Goal: Transaction & Acquisition: Purchase product/service

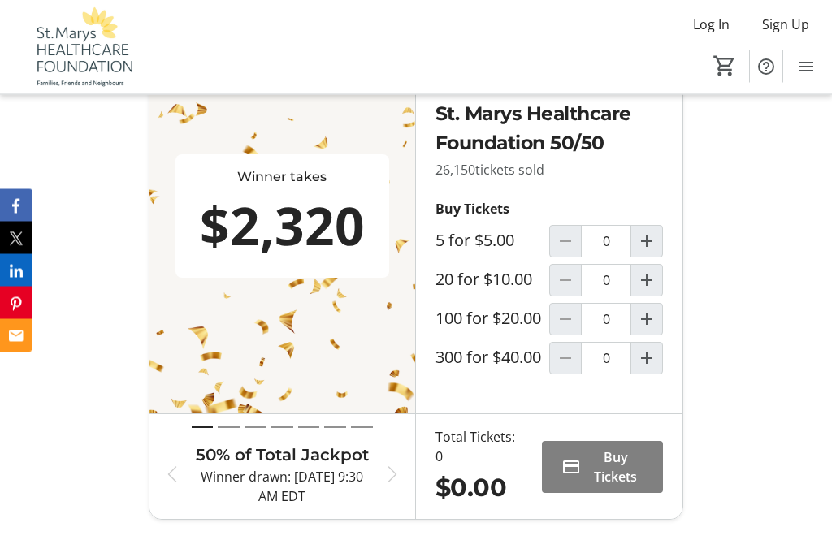
scroll to position [626, 0]
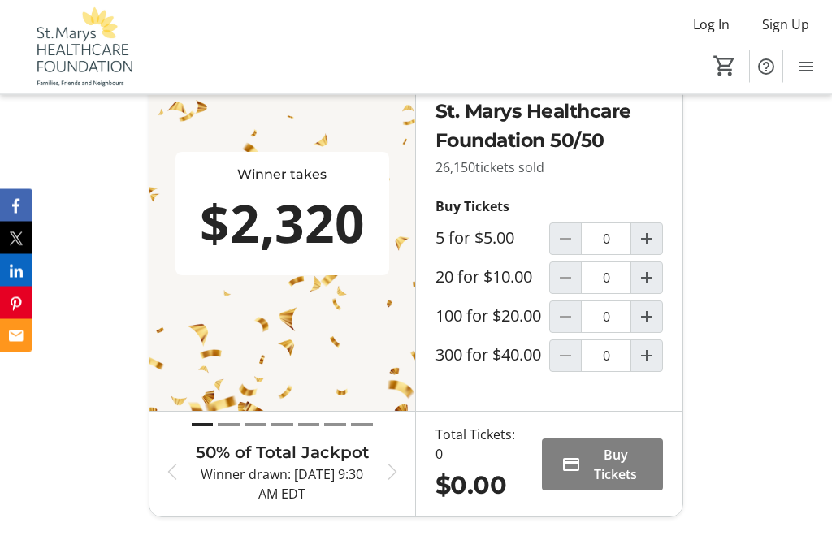
click at [662, 333] on span "Increment by one" at bounding box center [646, 317] width 31 height 31
click at [649, 326] on mat-icon "Increment by one" at bounding box center [646, 316] width 19 height 19
click at [565, 332] on span "Decrement by one" at bounding box center [565, 316] width 31 height 31
type input "1"
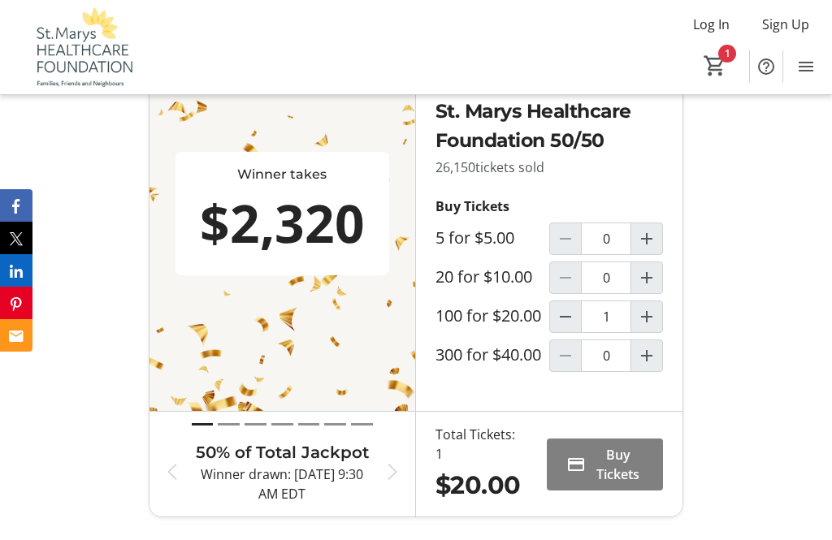
click at [607, 484] on span "Buy Tickets" at bounding box center [617, 464] width 51 height 39
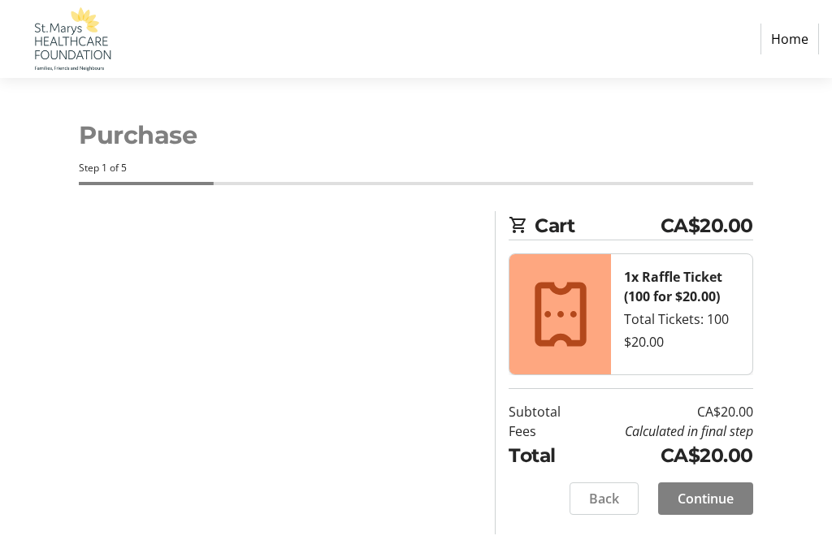
select select "CA"
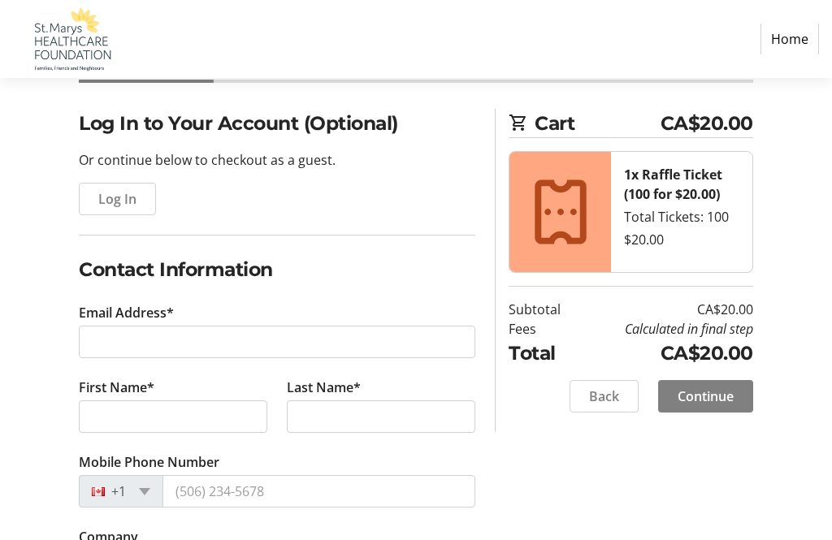
scroll to position [104, 0]
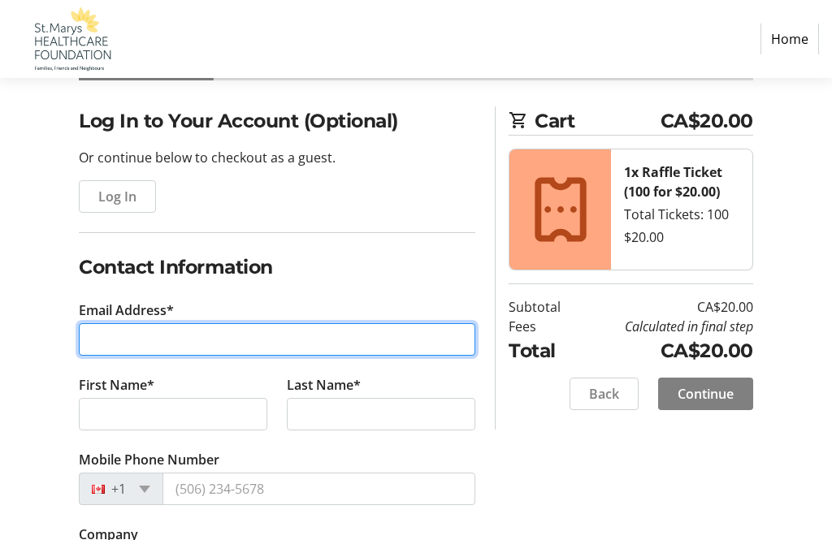
click at [114, 338] on input "Email Address*" at bounding box center [277, 340] width 396 height 32
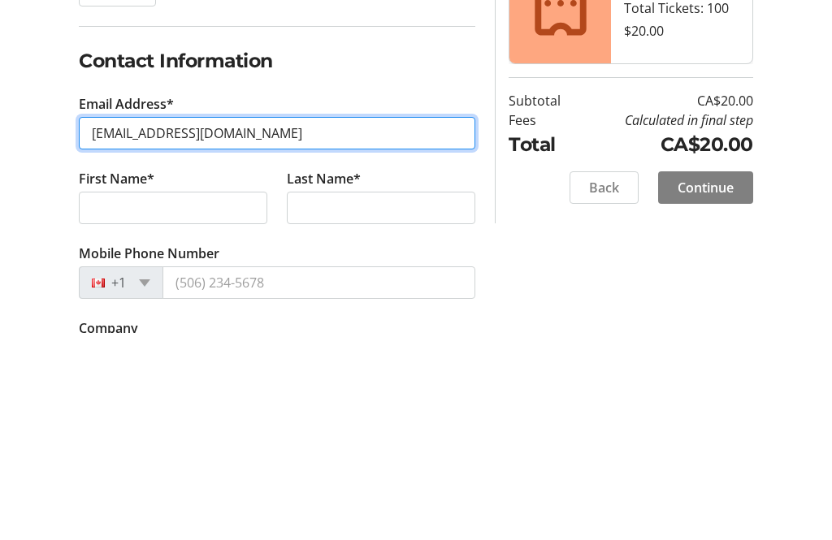
type input "hjmckenzie1@yahoo.ca"
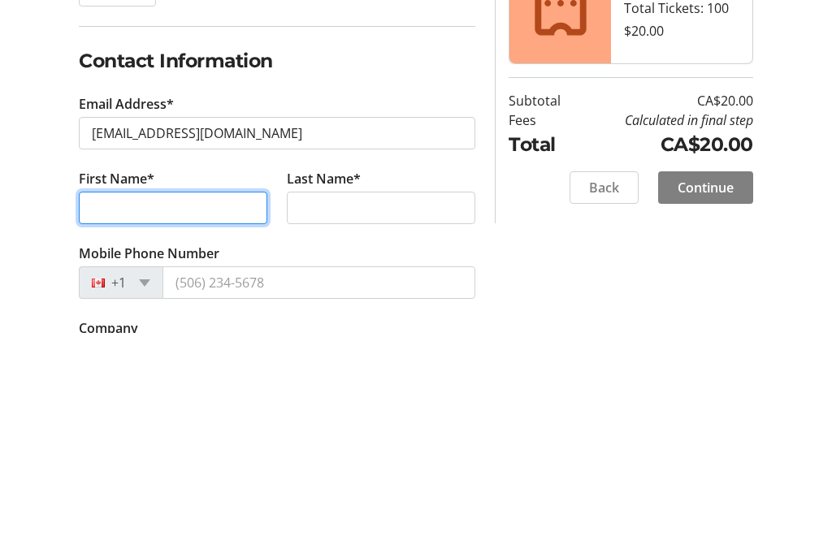
click at [114, 399] on input "First Name*" at bounding box center [173, 415] width 188 height 32
type input "Heather"
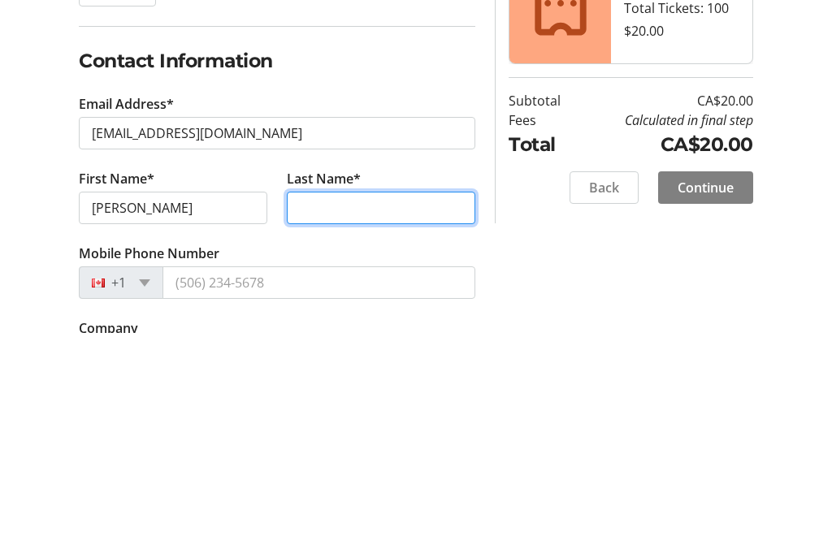
click at [315, 399] on input "Last Name*" at bounding box center [381, 415] width 188 height 32
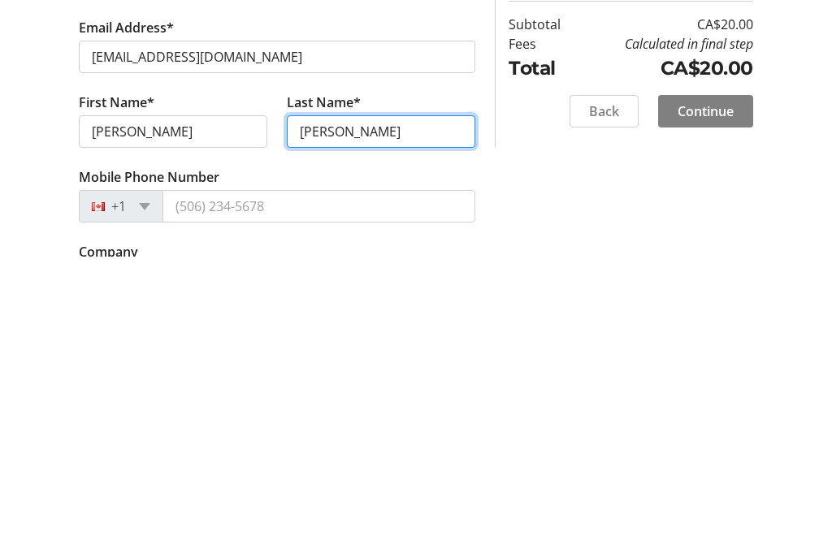
type input "McKenzie"
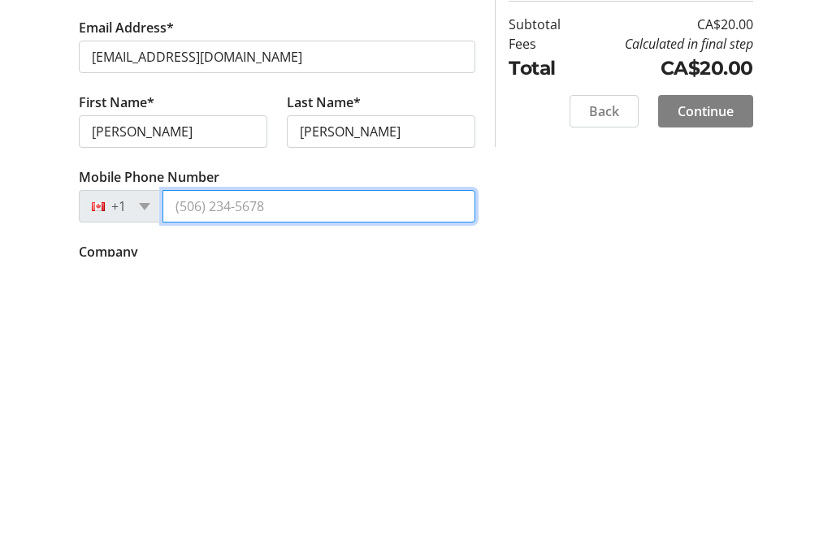
click at [240, 473] on input "Mobile Phone Number" at bounding box center [318, 489] width 313 height 32
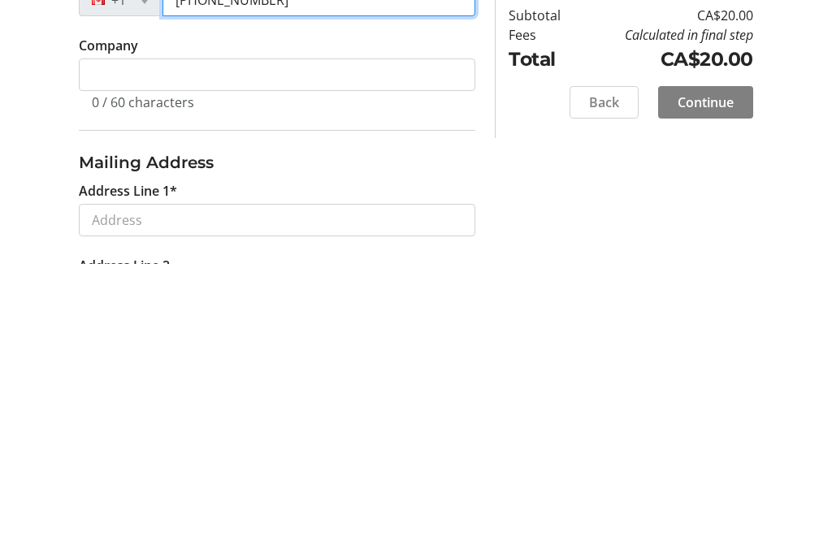
scroll to position [319, 0]
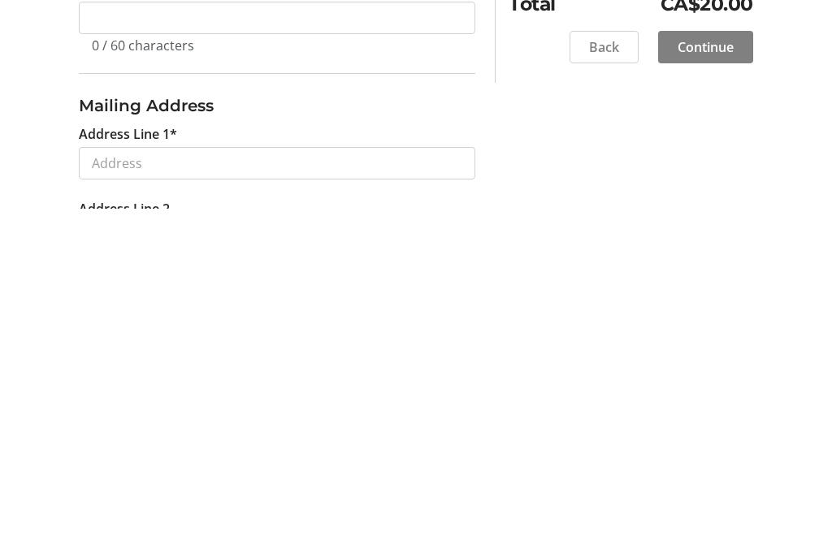
type input "(226) 661-3333"
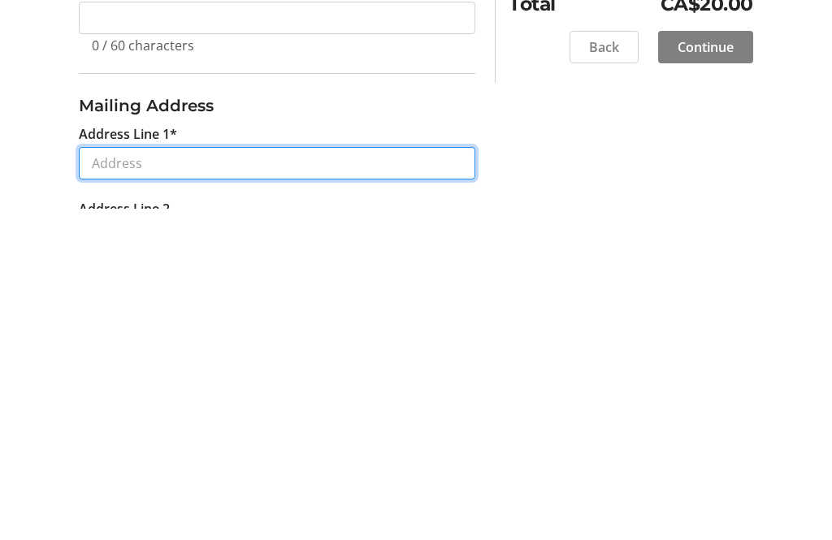
click at [141, 478] on input "Address Line 1*" at bounding box center [277, 494] width 396 height 32
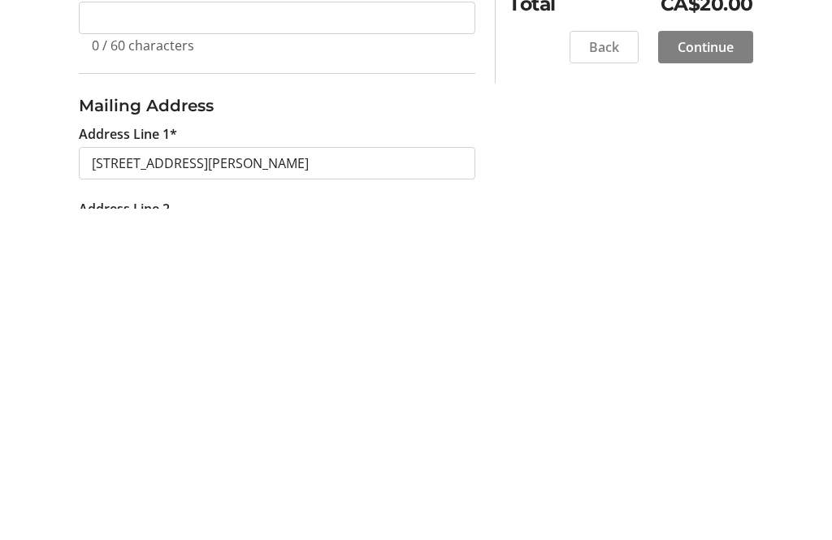
type input "48 Saint Andrew Street South"
type input "Saint Marys"
select select "ON"
type input "N4X 1C8"
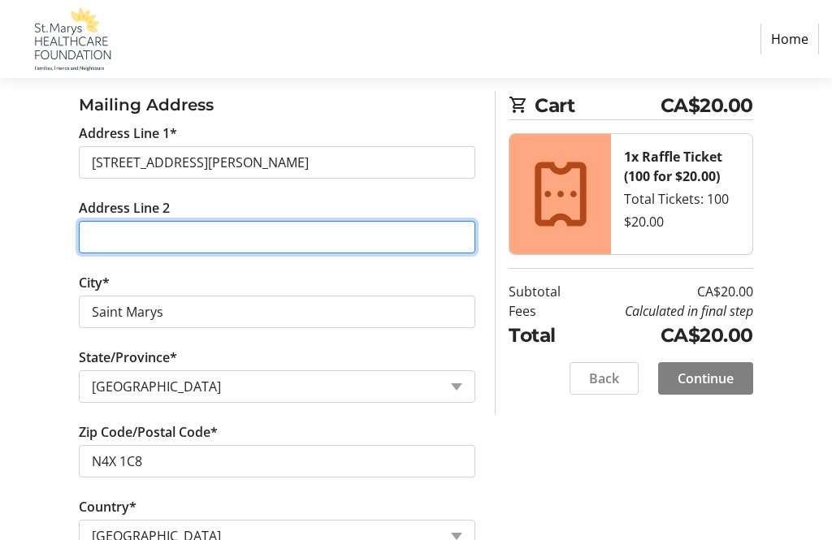
click at [119, 234] on input "Address Line 2" at bounding box center [277, 237] width 396 height 32
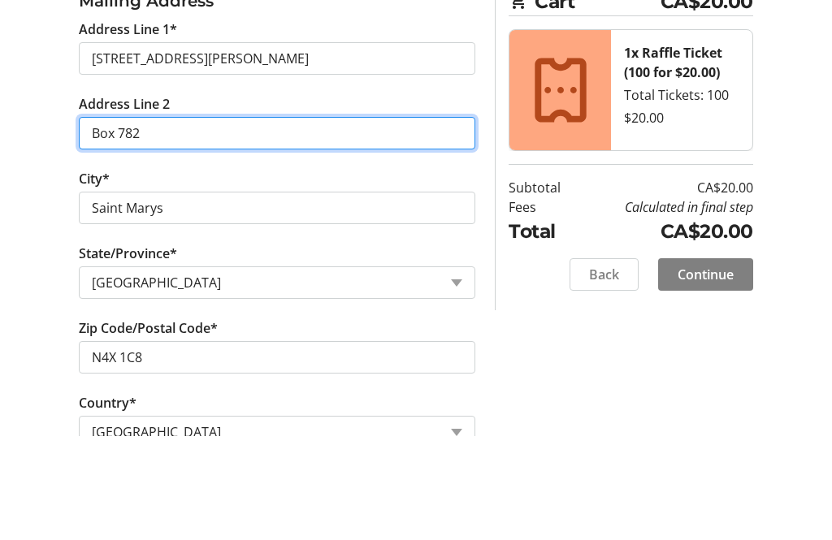
scroll to position [653, 0]
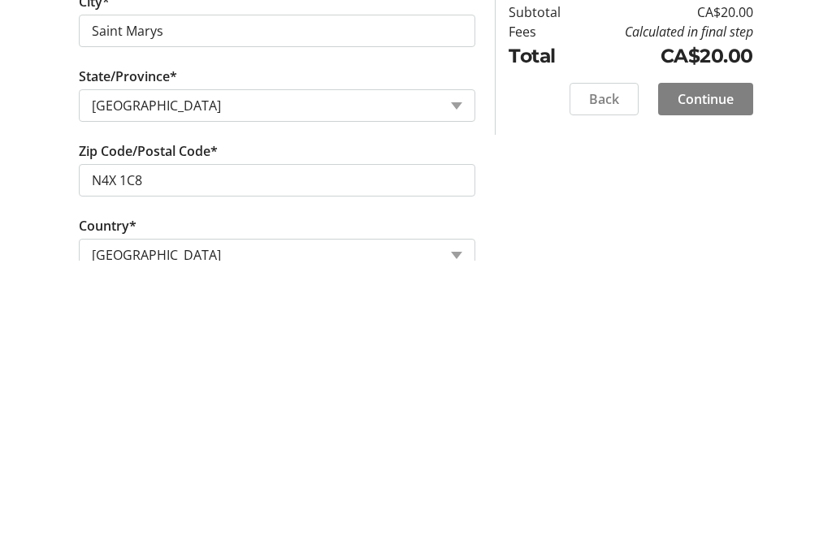
type input "Box 782"
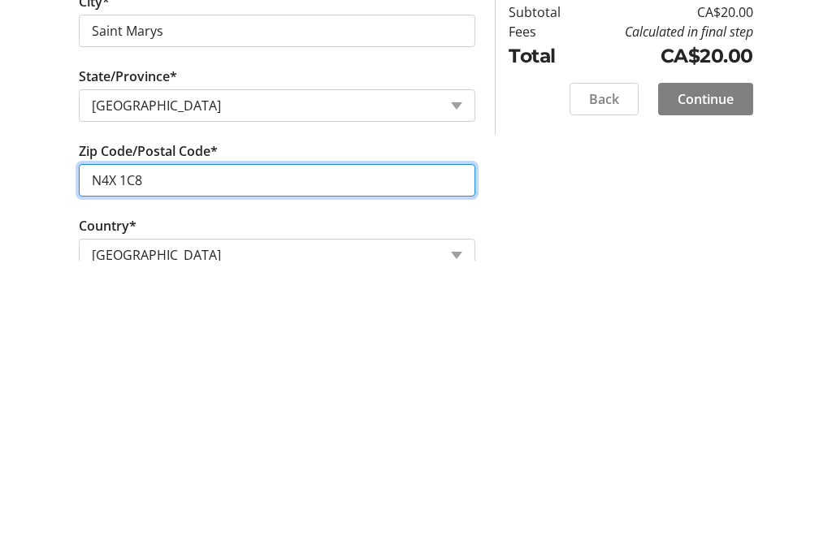
click at [165, 443] on input "N4X 1C8" at bounding box center [277, 459] width 396 height 32
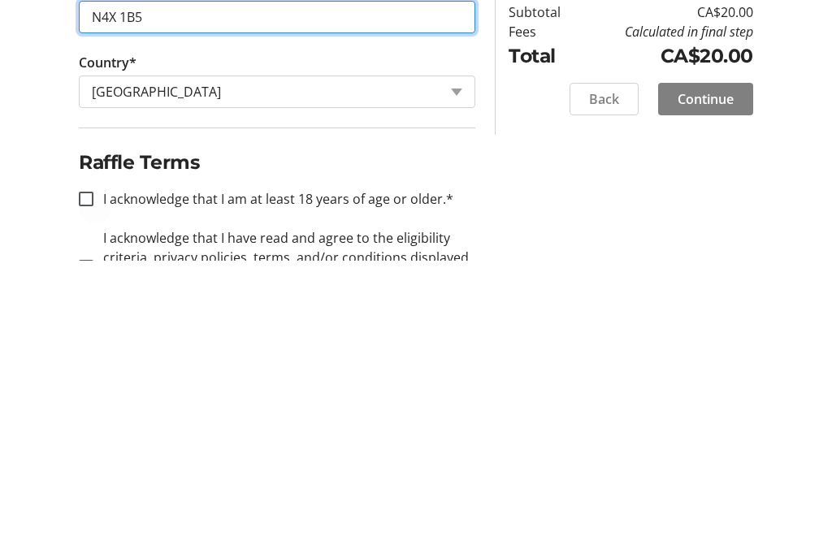
type input "N4X 1B5"
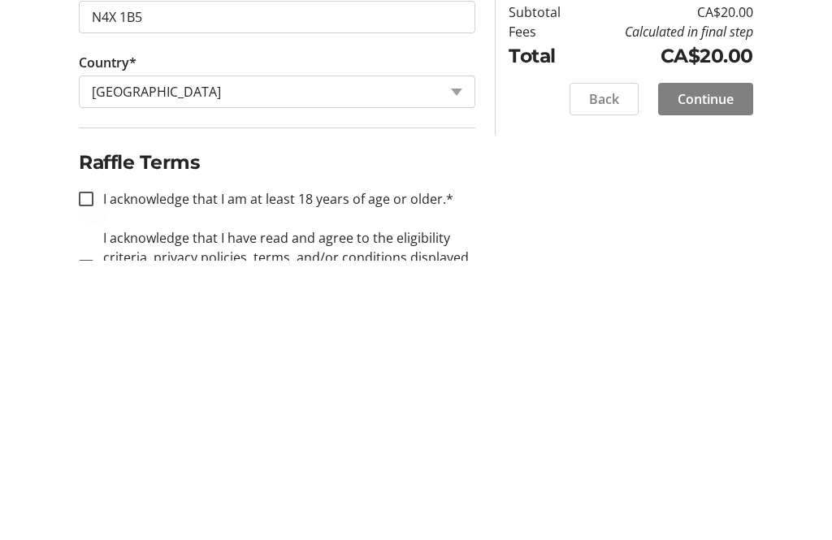
click at [96, 459] on div at bounding box center [86, 478] width 39 height 39
checkbox input "true"
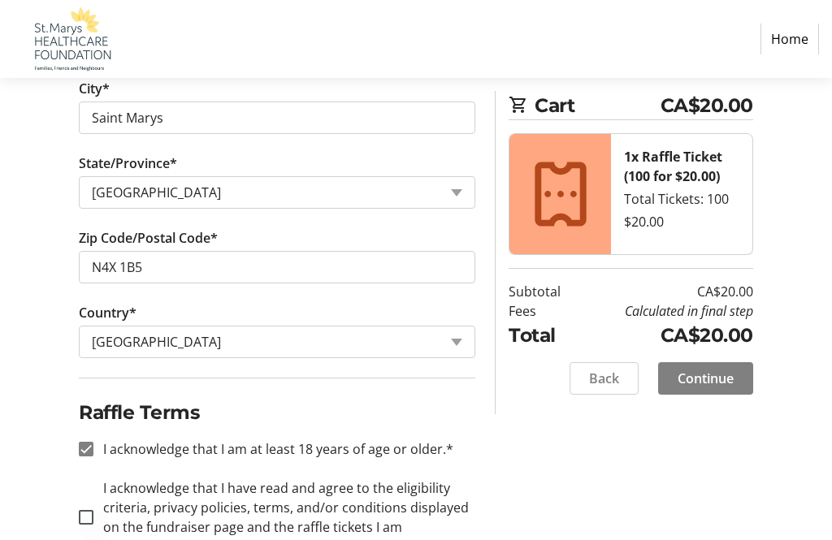
click at [97, 527] on div at bounding box center [86, 517] width 39 height 39
checkbox input "true"
click at [724, 382] on span "Continue" at bounding box center [705, 378] width 56 height 19
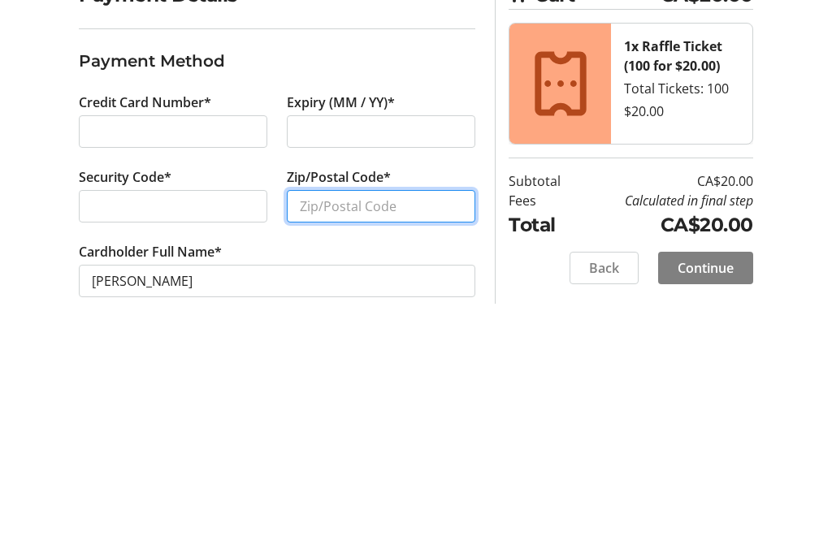
click at [333, 421] on input "Zip/Postal Code*" at bounding box center [381, 437] width 188 height 32
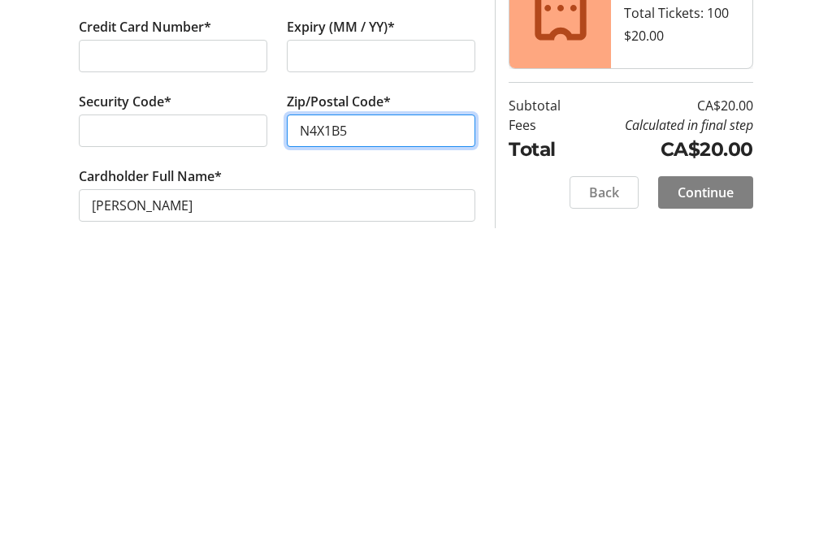
scroll to position [52, 0]
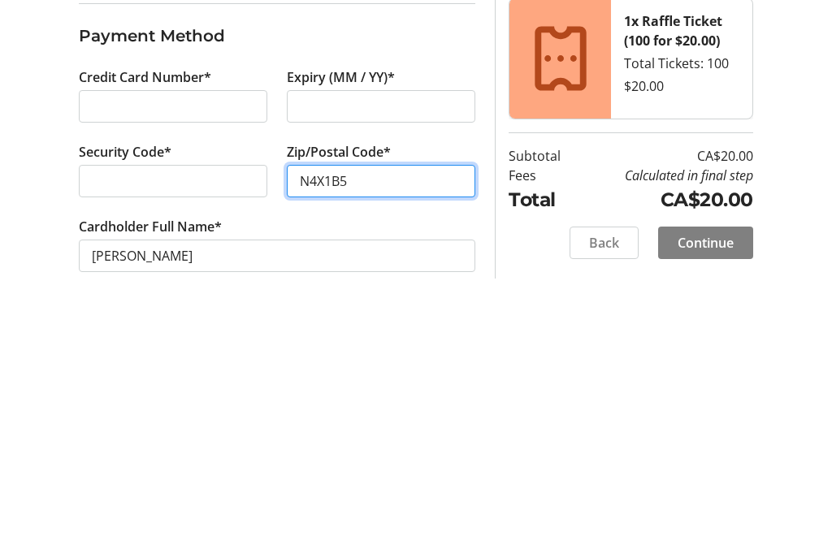
type input "N4X1B5"
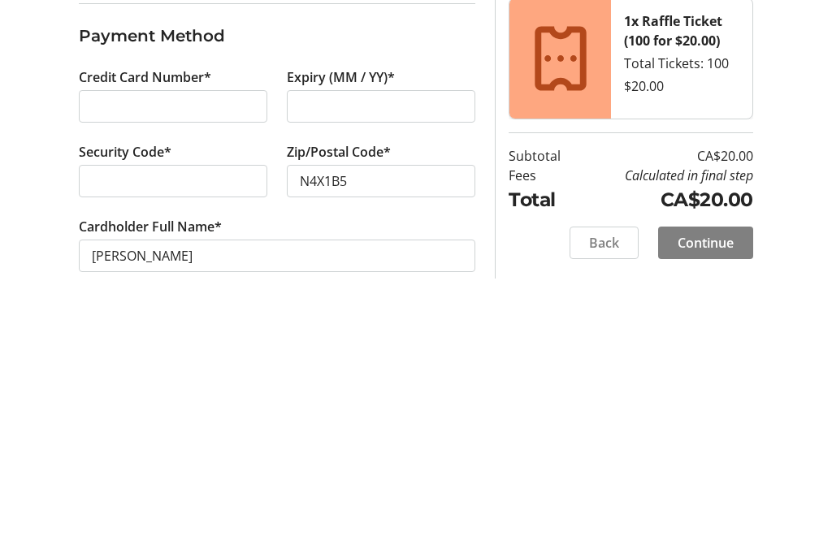
click at [712, 462] on span "Continue" at bounding box center [705, 471] width 56 height 19
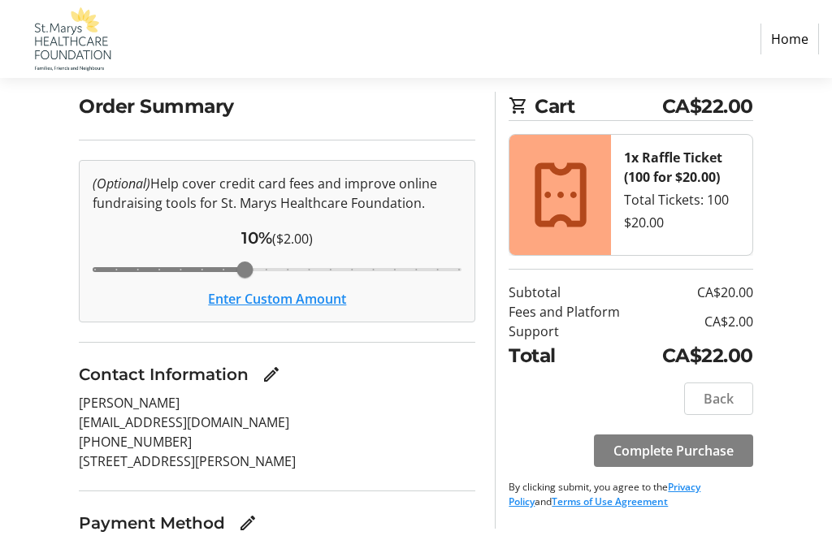
scroll to position [115, 0]
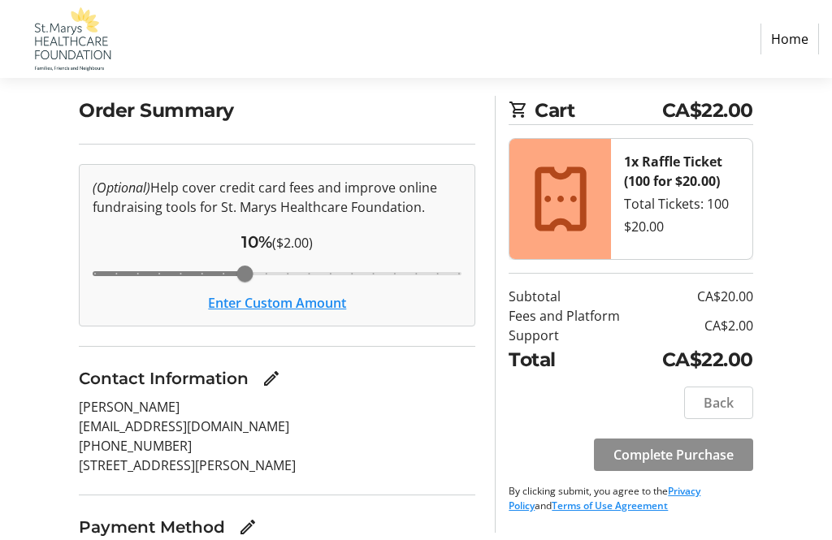
click at [710, 465] on span at bounding box center [673, 455] width 159 height 39
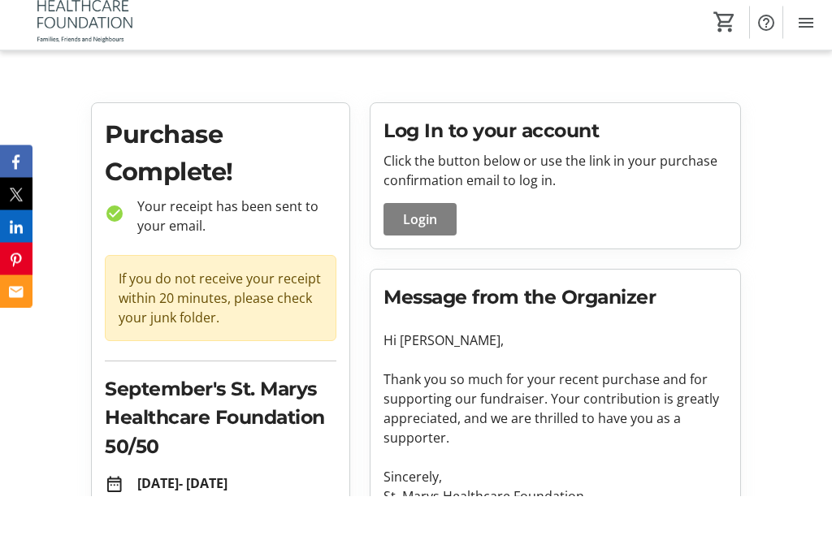
scroll to position [45, 0]
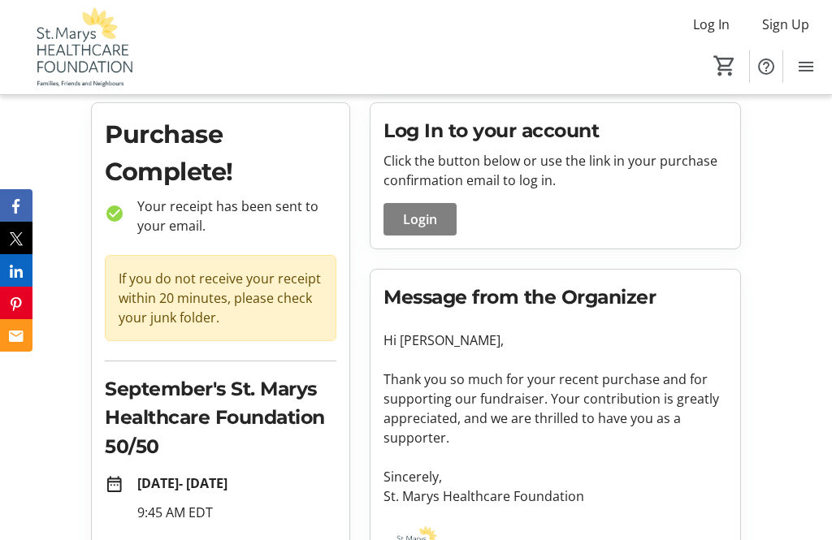
click at [427, 218] on span "Login" at bounding box center [420, 219] width 34 height 19
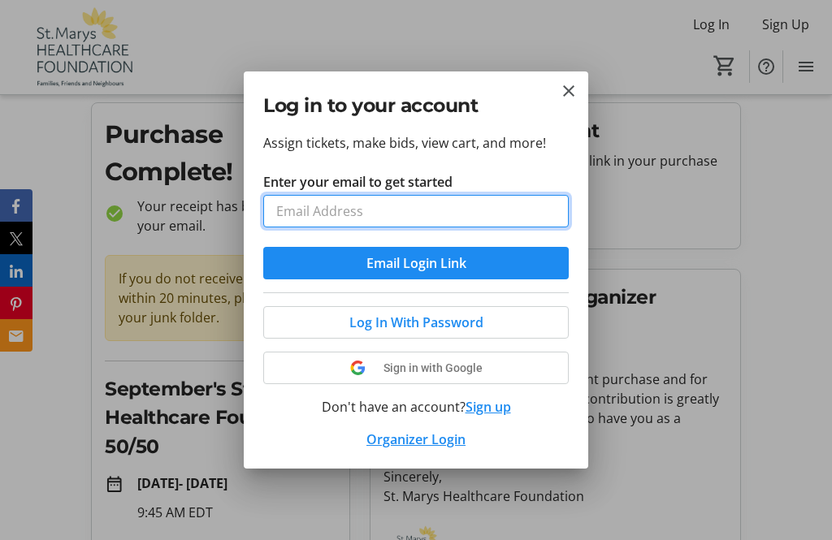
click at [286, 218] on input "Enter your email to get started" at bounding box center [415, 211] width 305 height 32
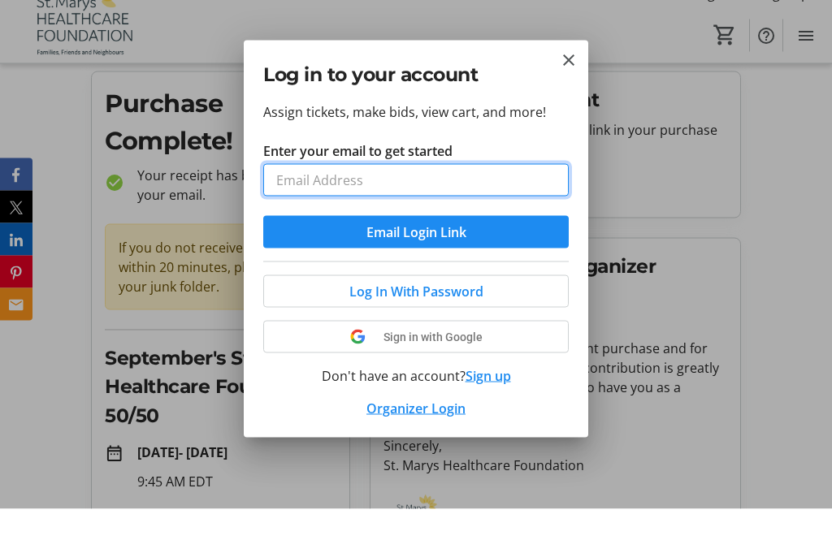
type input "hjmckenzie1@yahoo.ca"
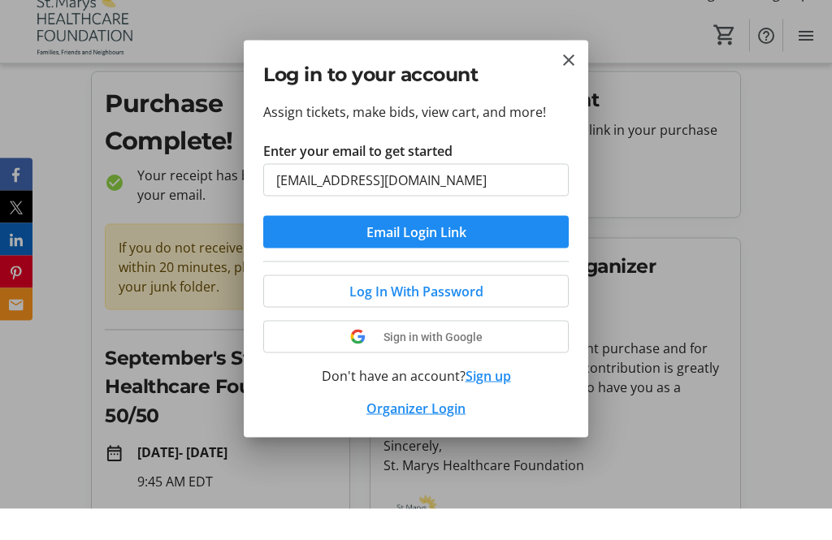
click at [416, 247] on button "Email Login Link" at bounding box center [415, 263] width 305 height 32
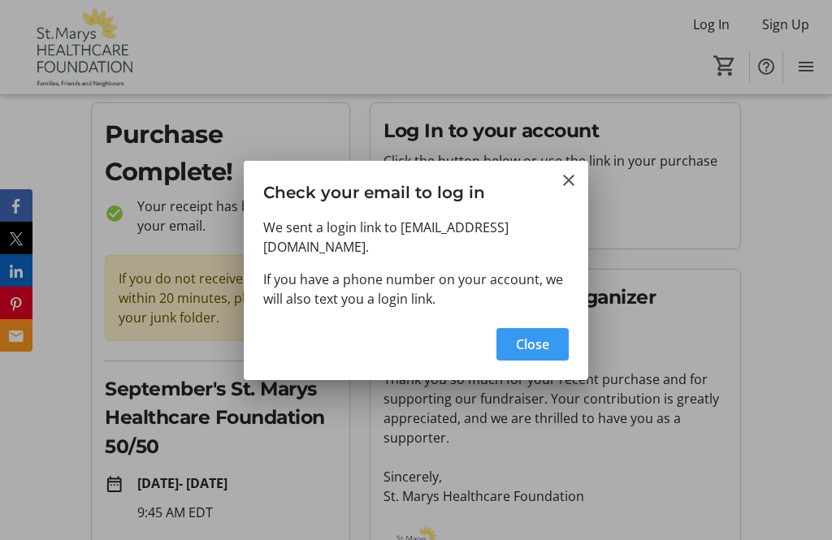
click at [530, 339] on span "Close" at bounding box center [532, 344] width 33 height 19
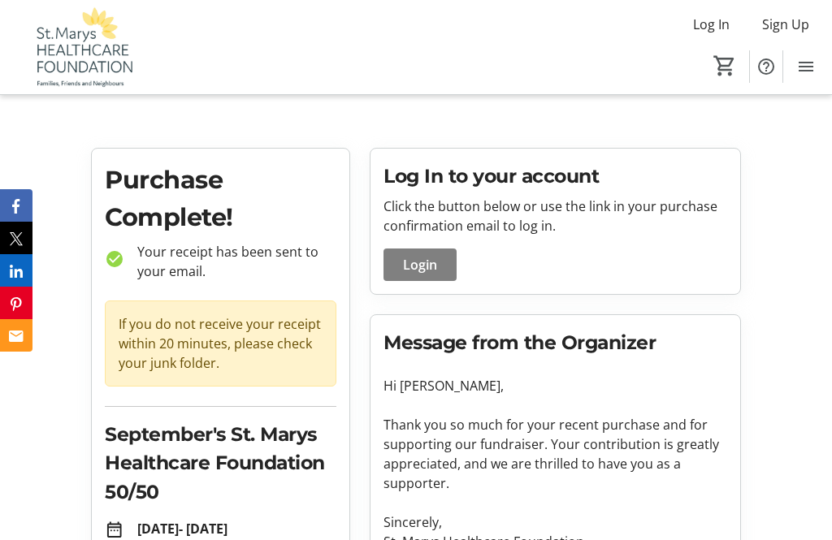
scroll to position [45, 0]
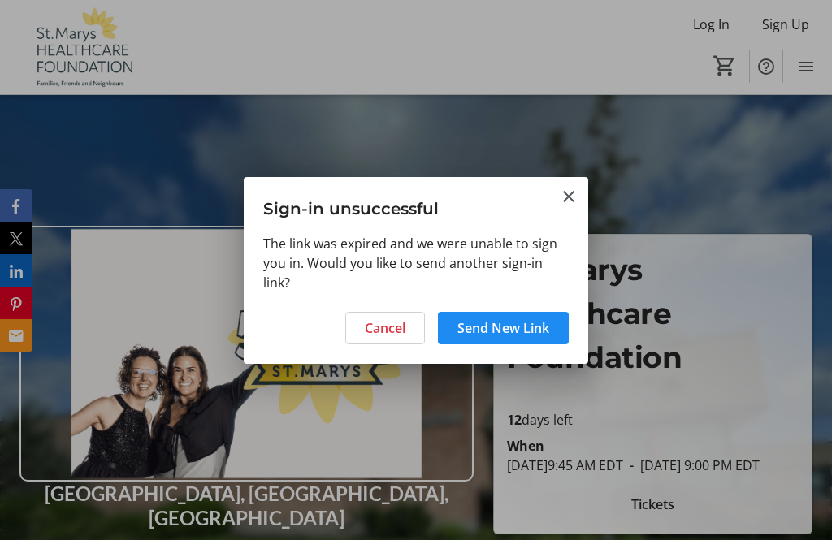
click at [515, 341] on span at bounding box center [503, 328] width 131 height 39
click at [517, 332] on div "Cancel Send New Link" at bounding box center [416, 333] width 344 height 62
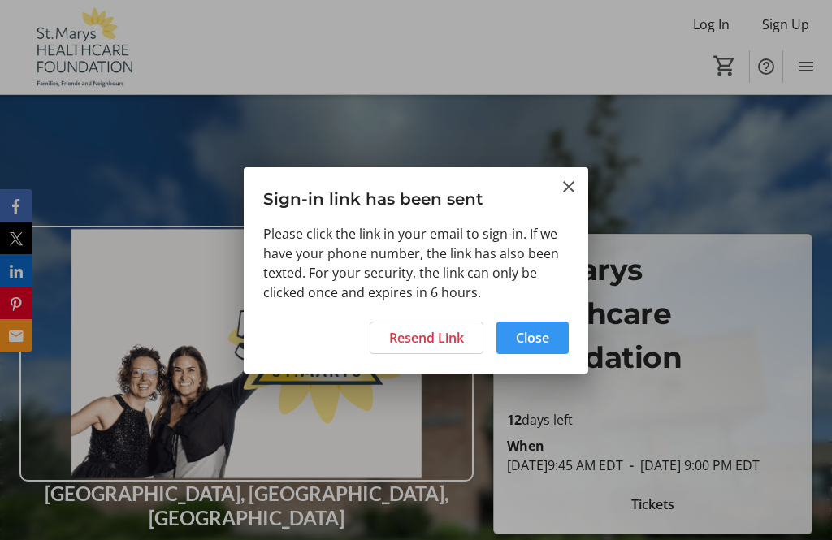
click at [537, 342] on span "Close" at bounding box center [532, 337] width 33 height 19
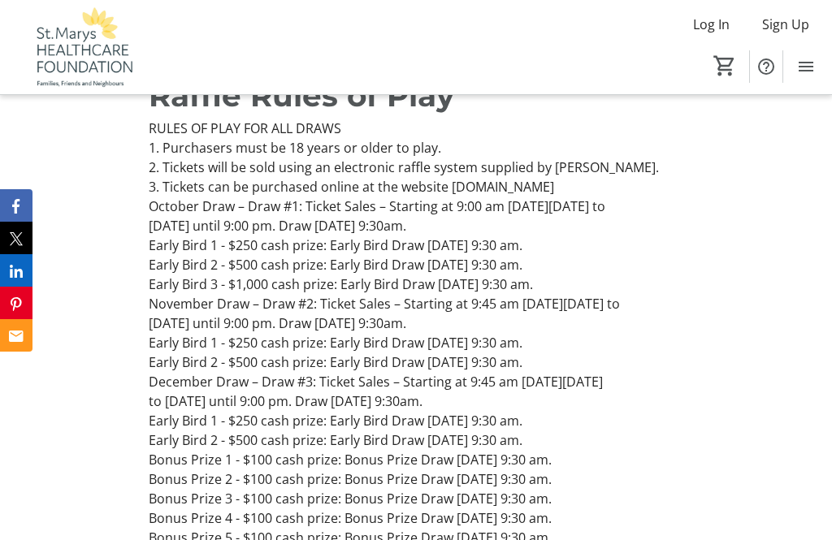
scroll to position [1109, 0]
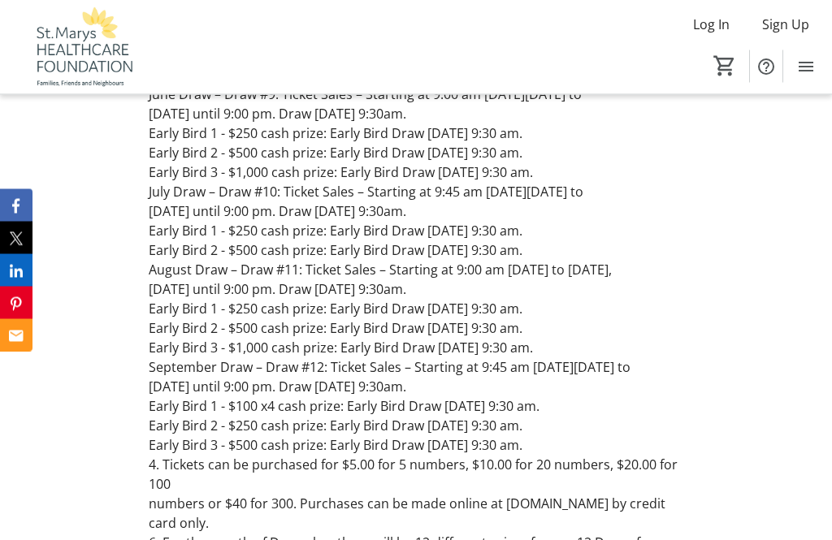
scroll to position [2178, 0]
